Goal: Task Accomplishment & Management: Complete application form

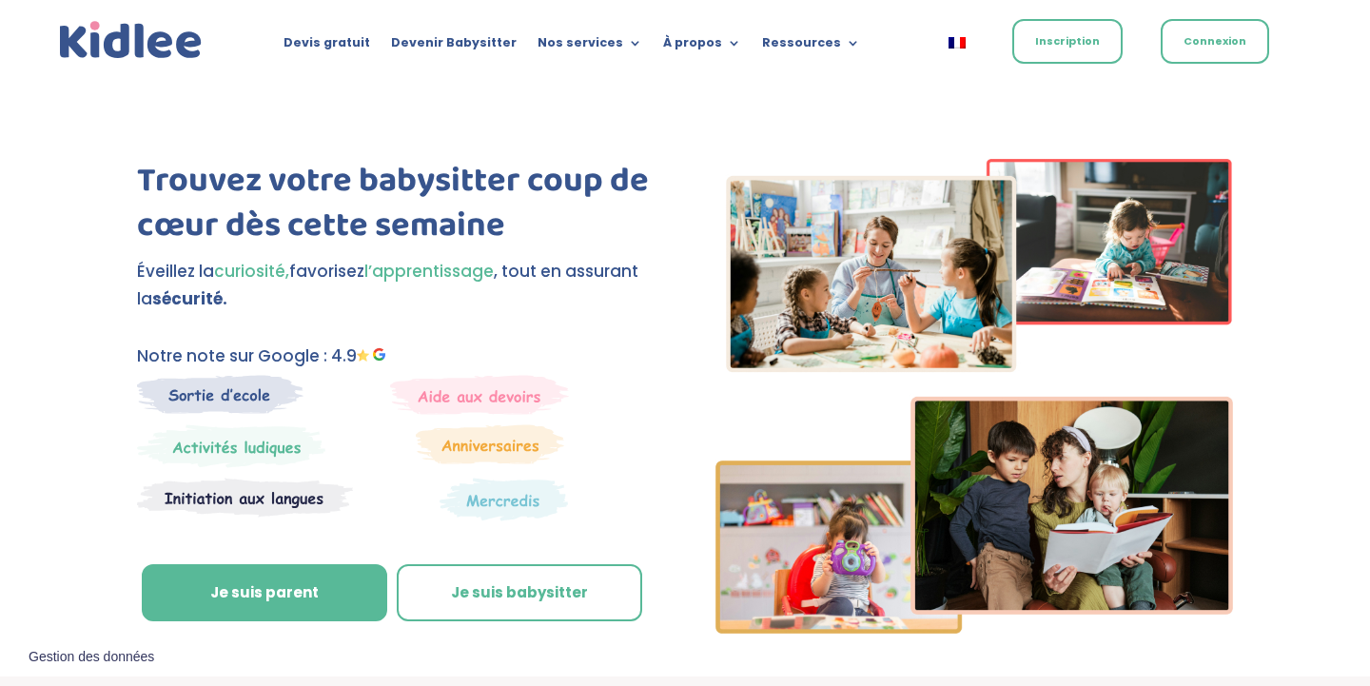
click at [1071, 47] on link "Inscription" at bounding box center [1067, 41] width 110 height 45
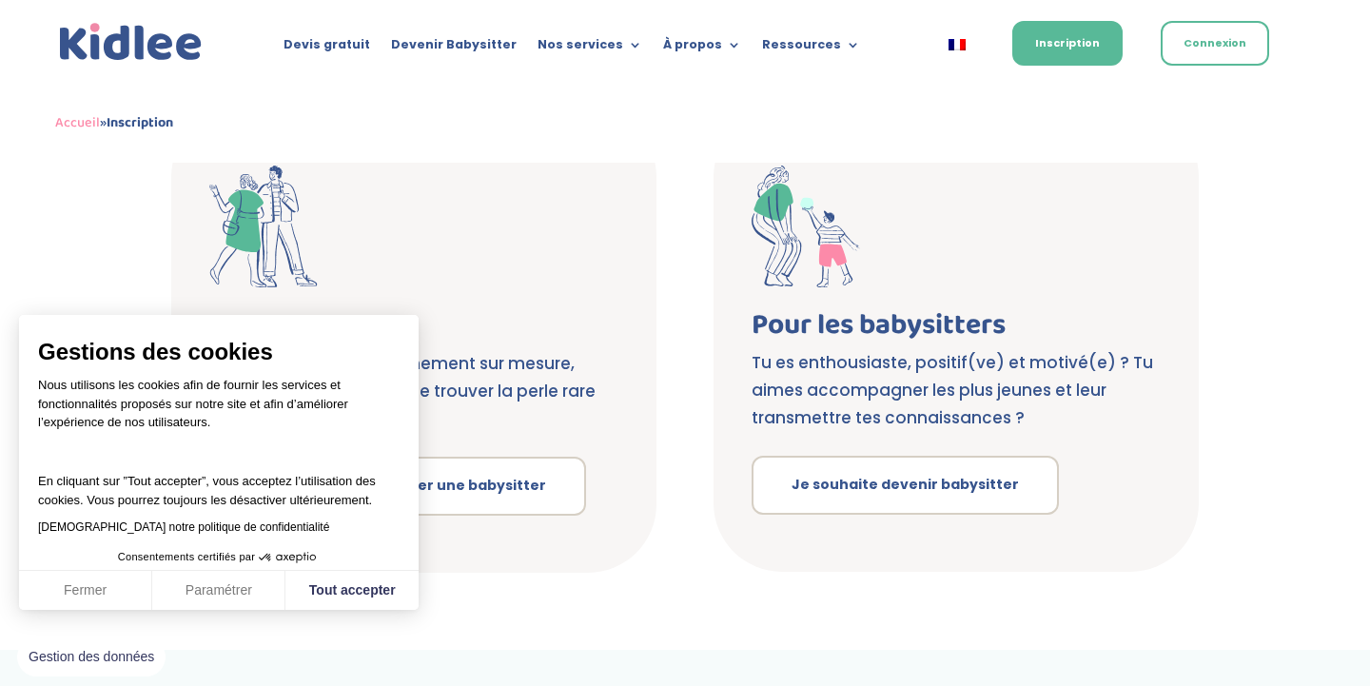
scroll to position [374, 0]
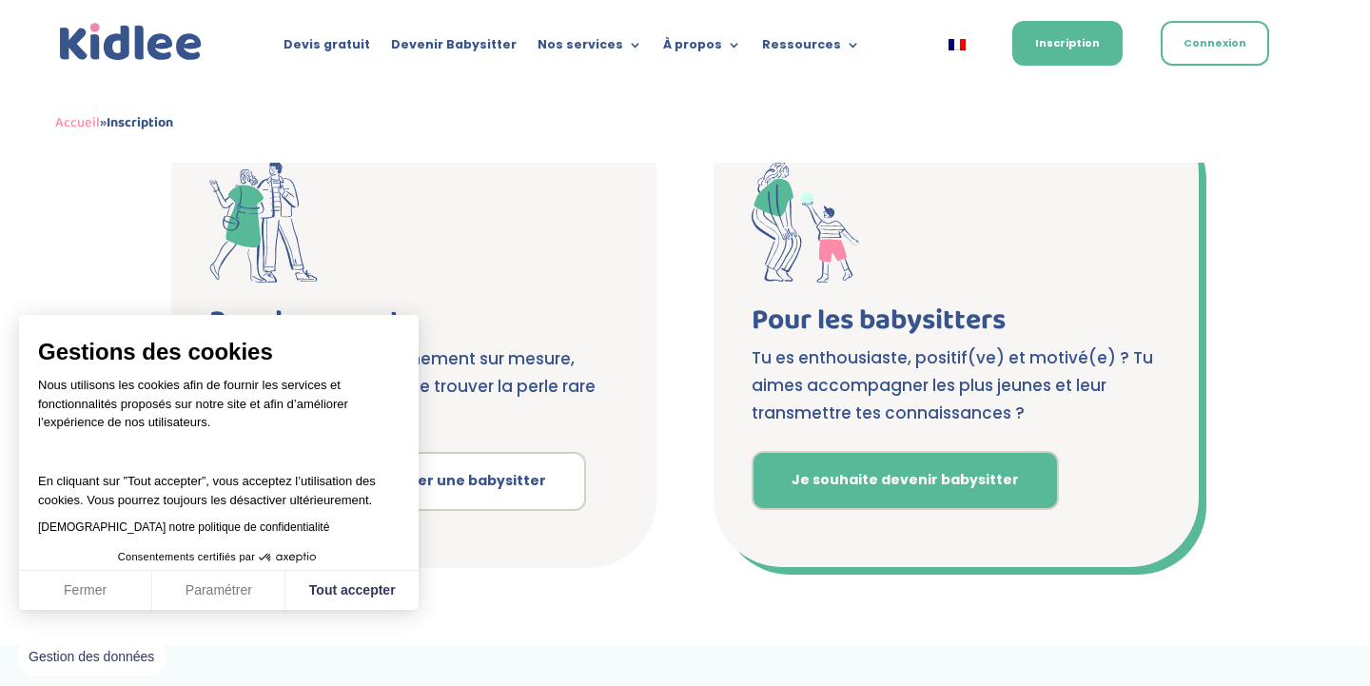
click at [959, 488] on link "Je souhaite devenir babysitter" at bounding box center [904, 480] width 307 height 59
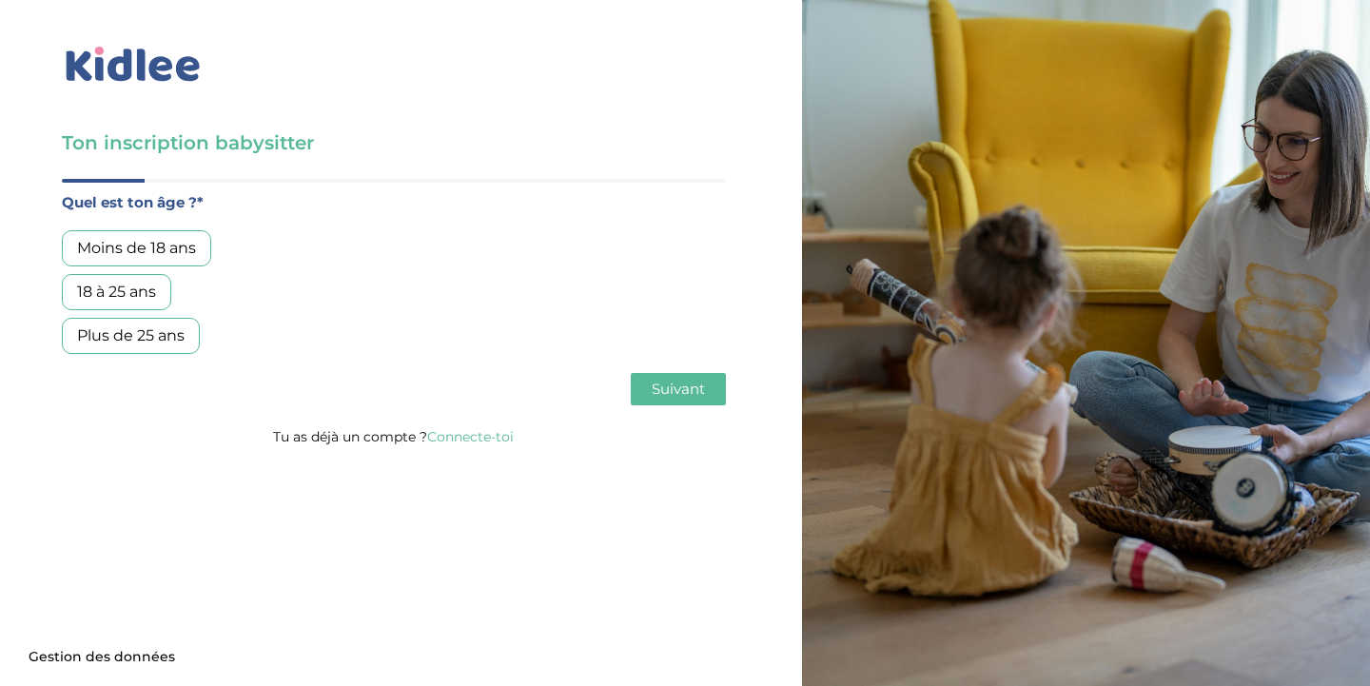
click at [142, 304] on div "18 à 25 ans" at bounding box center [116, 292] width 109 height 36
click at [668, 387] on span "Suivant" at bounding box center [677, 388] width 53 height 18
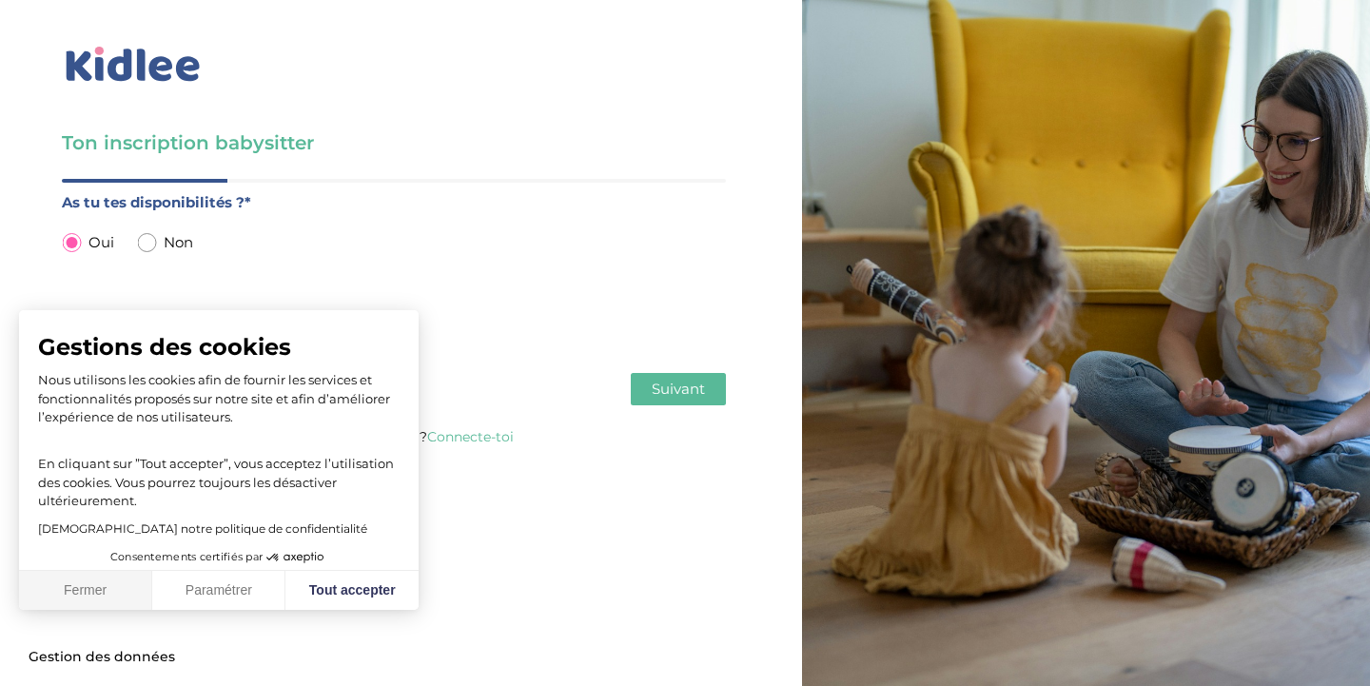
click at [127, 596] on button "Fermer" at bounding box center [85, 591] width 133 height 40
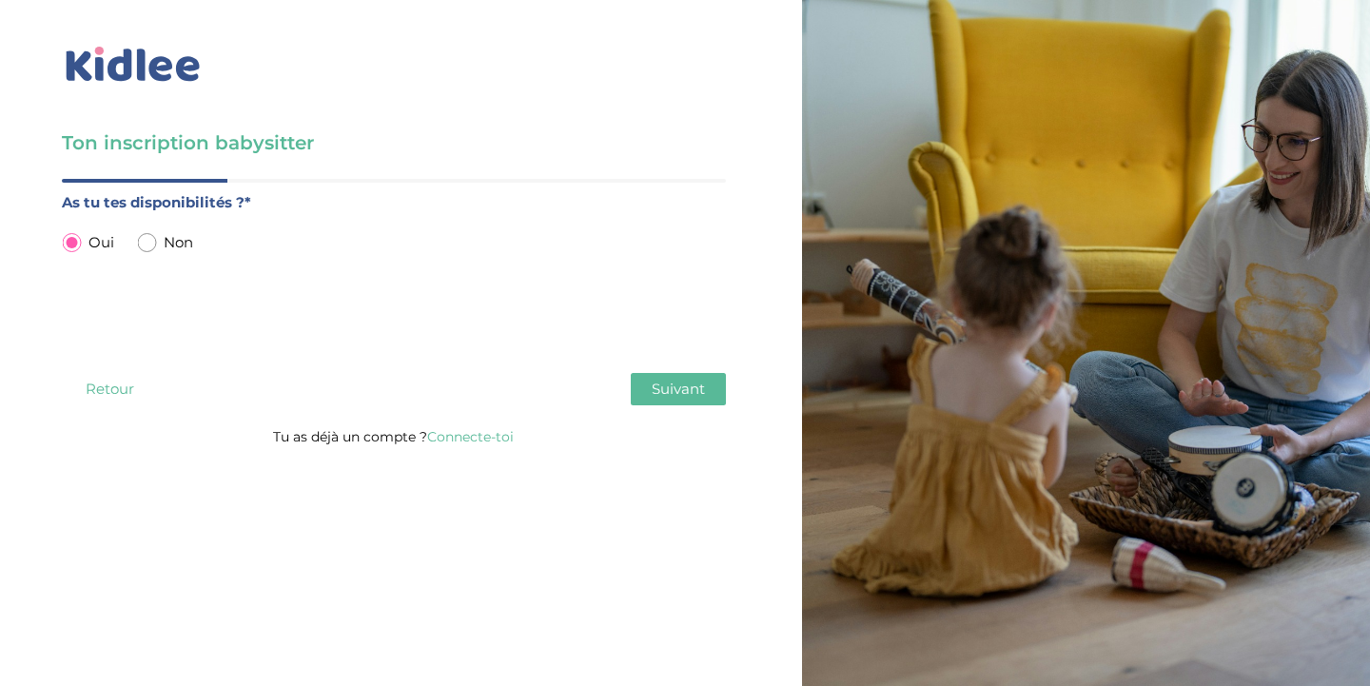
click at [153, 246] on input "radio" at bounding box center [146, 242] width 19 height 19
radio input "true"
radio input "false"
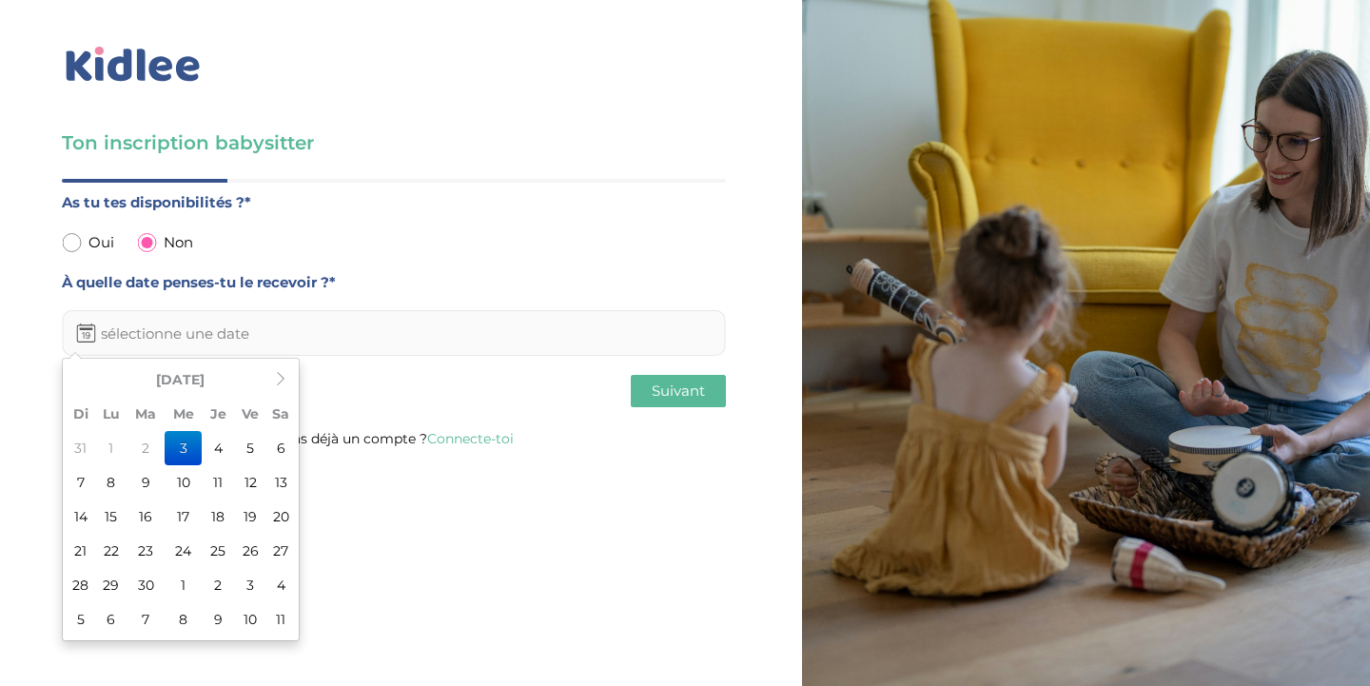
click at [209, 354] on input "text" at bounding box center [394, 333] width 664 height 46
click at [120, 509] on td "15" at bounding box center [111, 516] width 32 height 34
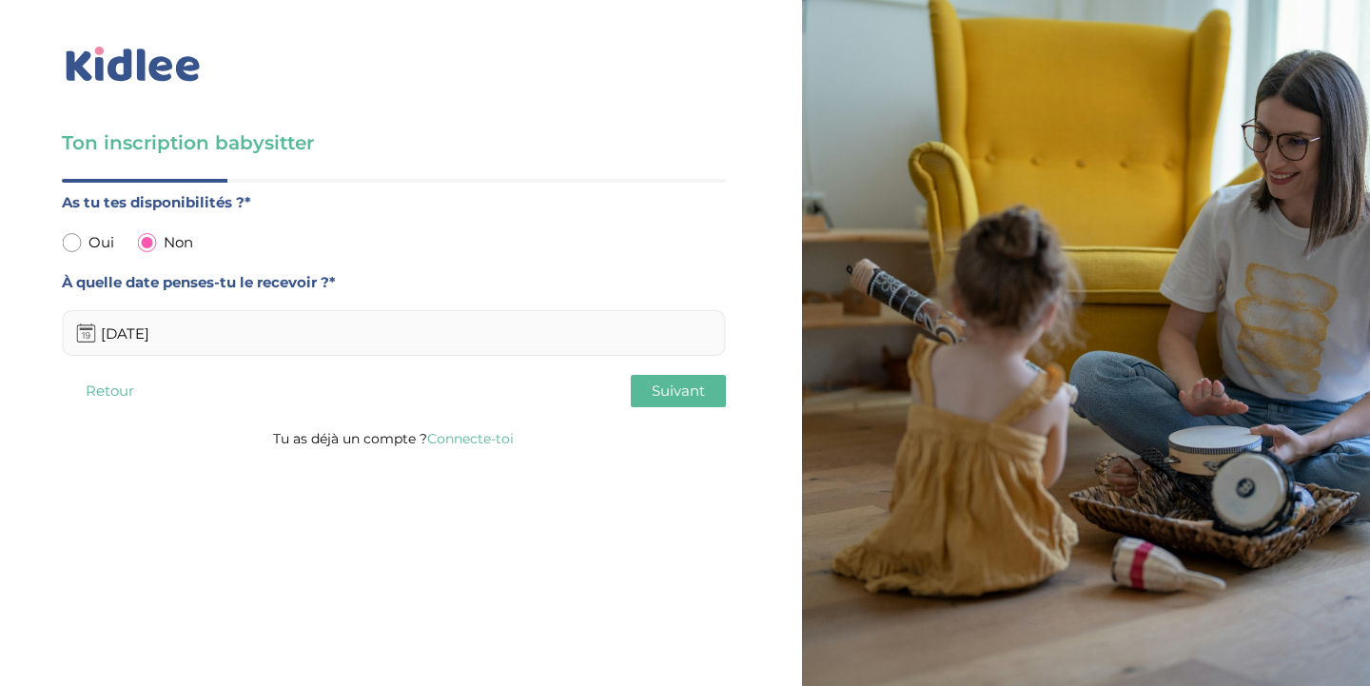
click at [156, 335] on input "15-09-2025" at bounding box center [394, 333] width 664 height 46
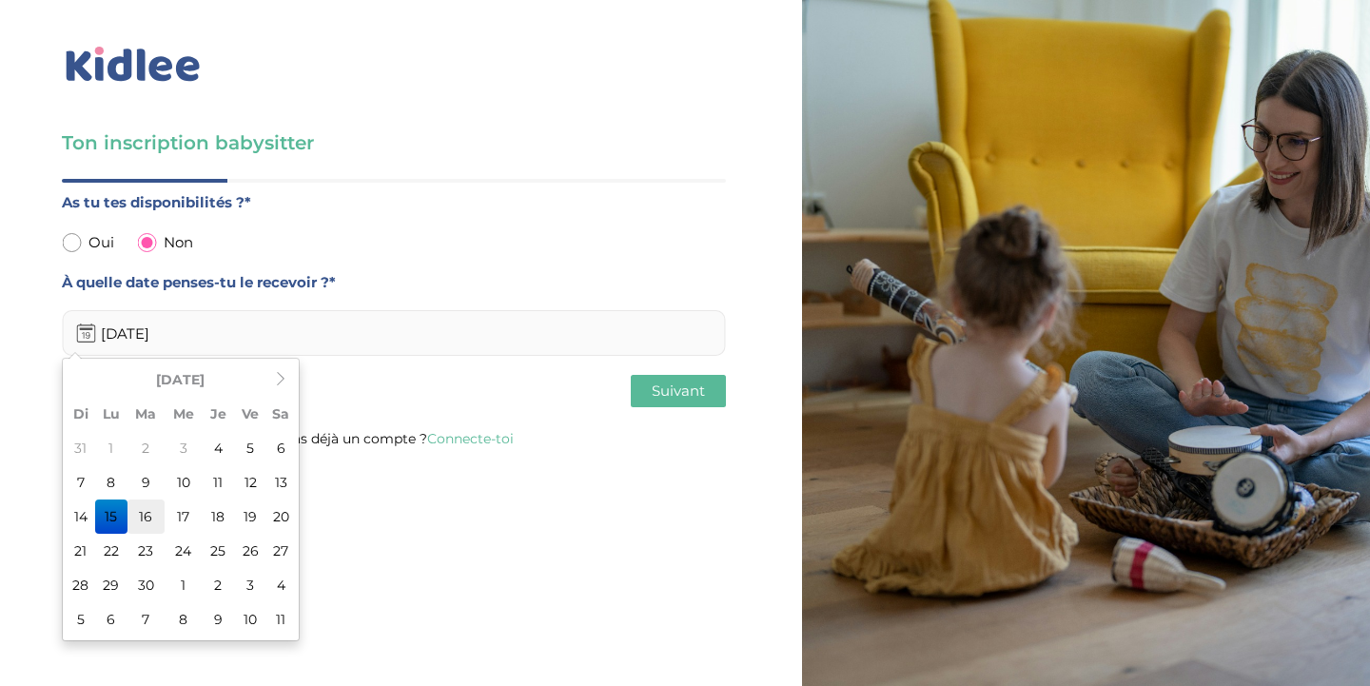
click at [157, 506] on td "16" at bounding box center [145, 516] width 37 height 34
click at [183, 356] on input "16-09-2025" at bounding box center [394, 333] width 664 height 46
click at [99, 527] on td "15" at bounding box center [111, 516] width 32 height 34
type input "15-09-2025"
